Goal: Task Accomplishment & Management: Manage account settings

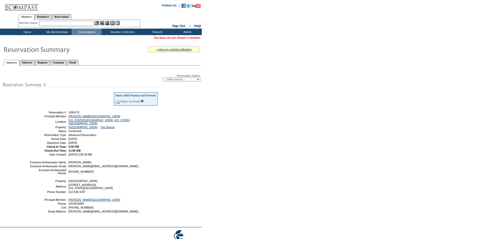
drag, startPoint x: 119, startPoint y: 163, endPoint x: 202, endPoint y: 84, distance: 114.6
click at [120, 162] on td "Courtney Abell" at bounding box center [112, 162] width 91 height 3
drag, startPoint x: 187, startPoint y: 80, endPoint x: 189, endPoint y: 82, distance: 3.2
click at [187, 80] on select "-- Select Action -- Modify Reservation Dates Modify Reservation Cost Modify Occ…" at bounding box center [182, 79] width 38 height 4
select select "ChangeDates"
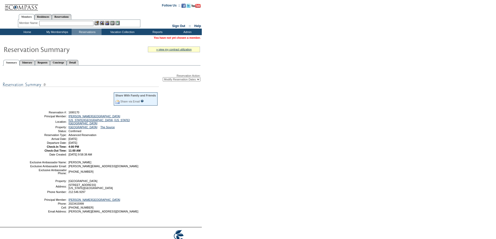
click at [163, 78] on select "-- Select Action -- Modify Reservation Dates Modify Reservation Cost Modify Occ…" at bounding box center [182, 79] width 38 height 4
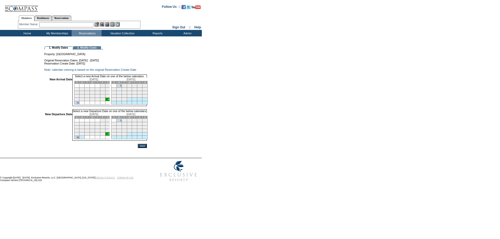
click at [79, 104] on td "31" at bounding box center [76, 102] width 5 height 3
click at [122, 122] on td "1" at bounding box center [118, 120] width 5 height 3
click at [147, 148] on input "Next" at bounding box center [142, 146] width 9 height 4
